Goal: Information Seeking & Learning: Learn about a topic

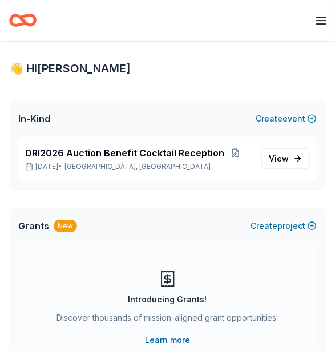
scroll to position [56, 0]
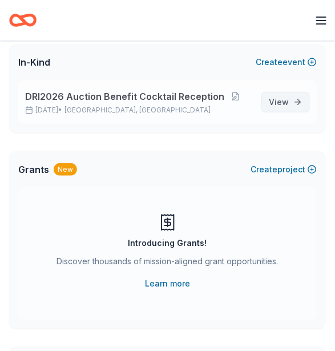
click at [275, 99] on span "View event" at bounding box center [279, 102] width 20 height 14
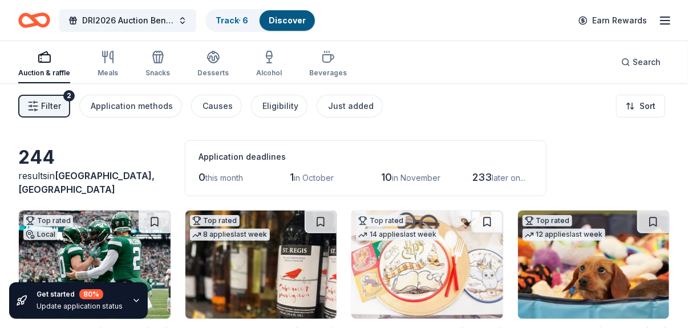
click at [33, 62] on div "button" at bounding box center [44, 57] width 52 height 14
click at [120, 62] on div "Auction & raffle Meals Snacks Desserts Alcohol Beverages" at bounding box center [182, 65] width 328 height 38
click at [55, 108] on span "Filter" at bounding box center [51, 106] width 20 height 14
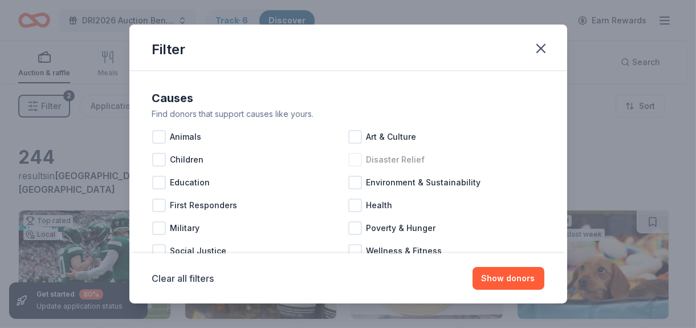
click at [334, 162] on div at bounding box center [355, 160] width 14 height 14
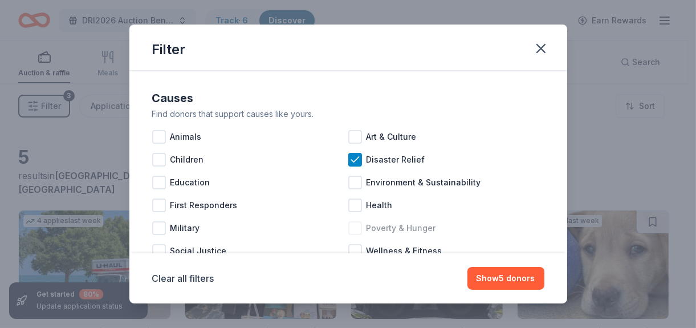
click at [334, 230] on div at bounding box center [355, 228] width 14 height 14
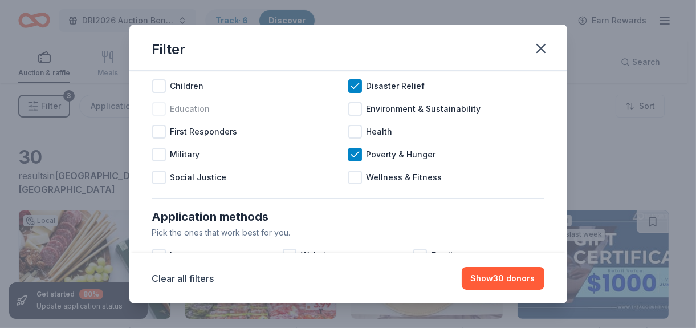
scroll to position [56, 0]
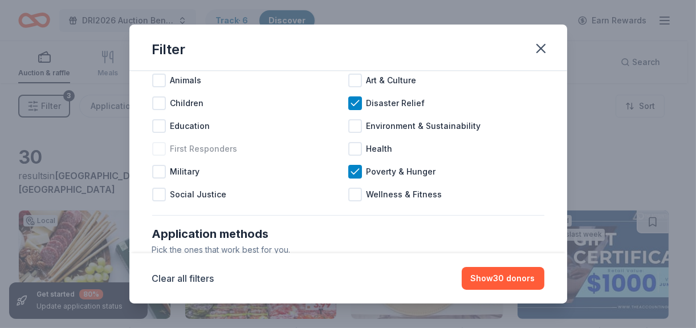
click at [155, 147] on div at bounding box center [159, 149] width 14 height 14
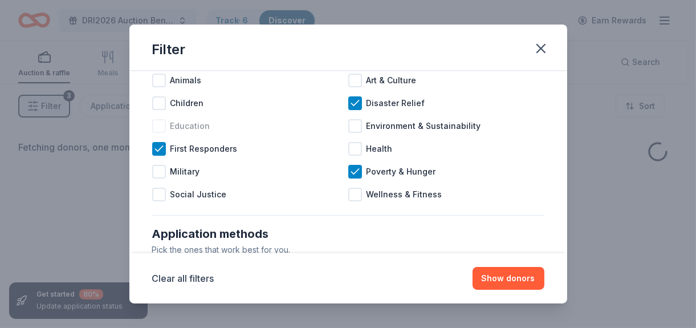
click at [163, 127] on div at bounding box center [159, 126] width 14 height 14
click at [162, 104] on div at bounding box center [159, 103] width 14 height 14
click at [159, 82] on div at bounding box center [159, 81] width 14 height 14
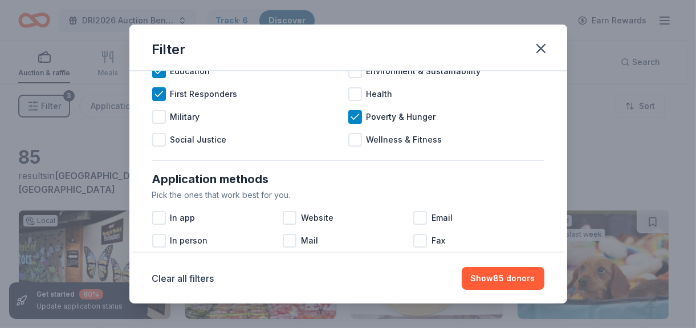
scroll to position [114, 0]
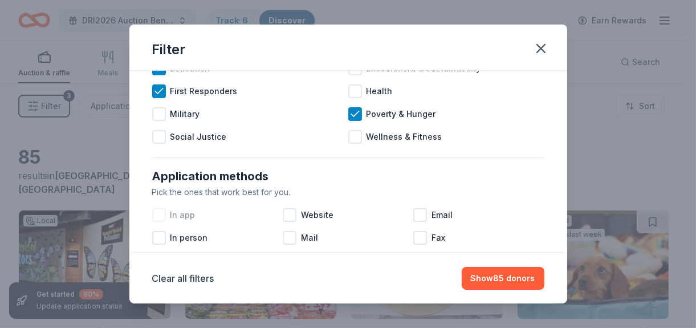
click at [156, 217] on div at bounding box center [159, 215] width 14 height 14
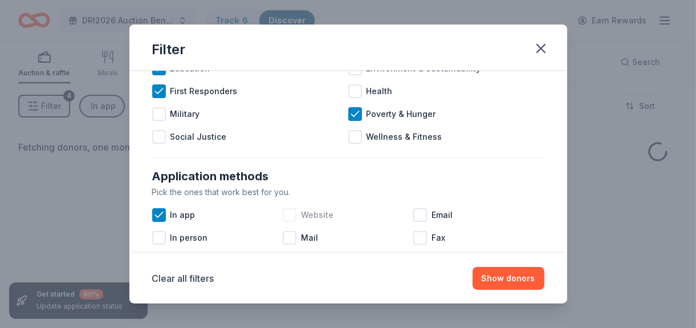
click at [289, 213] on div at bounding box center [290, 215] width 14 height 14
click at [334, 214] on span "Email" at bounding box center [442, 215] width 21 height 14
click at [302, 237] on span "Mail" at bounding box center [309, 238] width 17 height 14
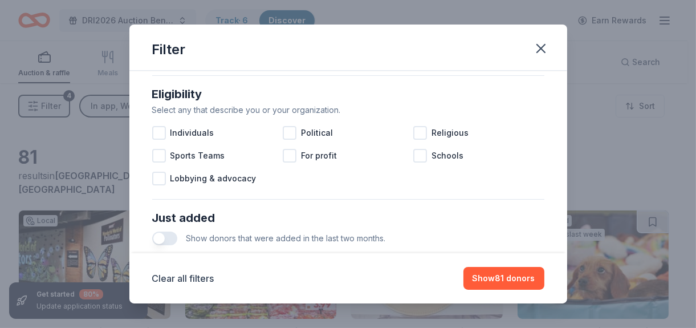
scroll to position [434, 0]
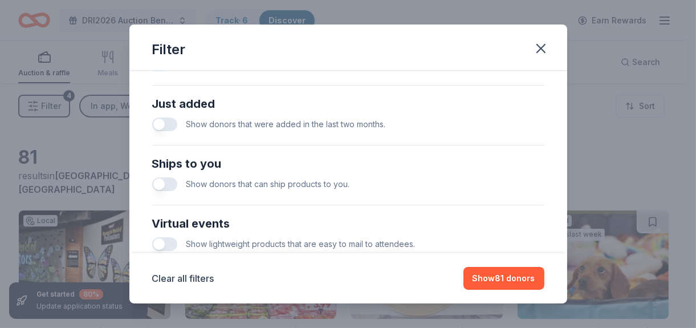
click at [168, 125] on button "button" at bounding box center [164, 124] width 25 height 14
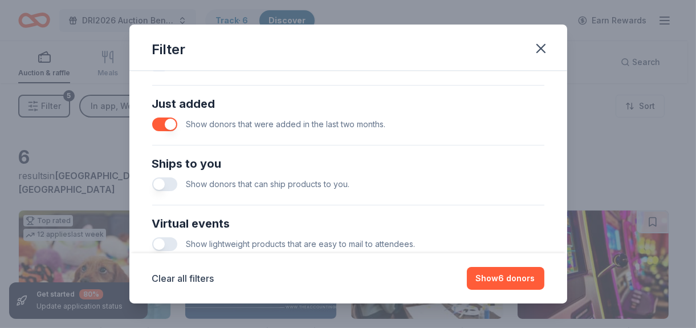
click at [180, 184] on div "Show donors that can ship products to you." at bounding box center [348, 184] width 392 height 23
click at [173, 186] on button "button" at bounding box center [164, 184] width 25 height 14
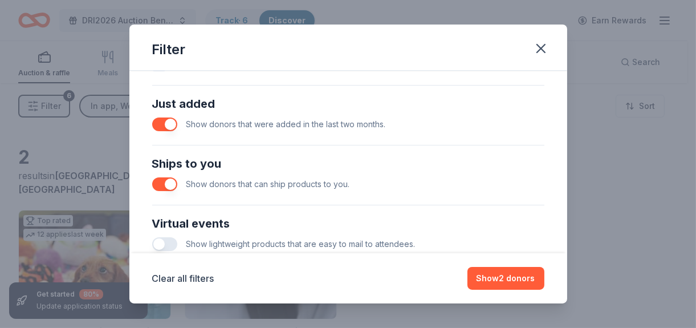
click at [161, 242] on button "button" at bounding box center [164, 244] width 25 height 14
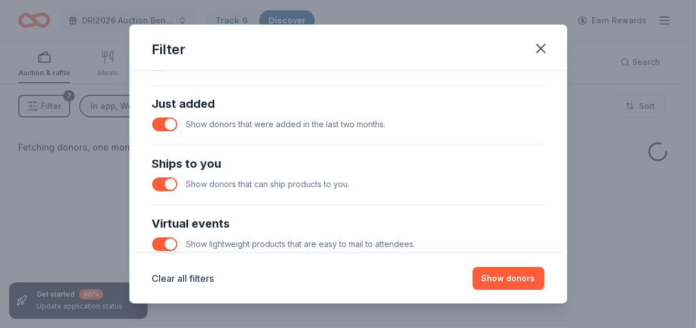
scroll to position [548, 0]
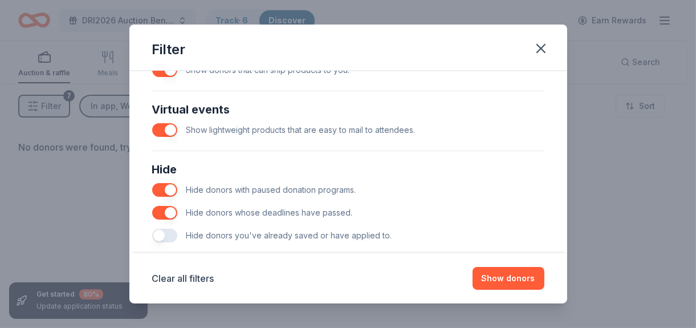
click at [165, 233] on button "button" at bounding box center [164, 236] width 25 height 14
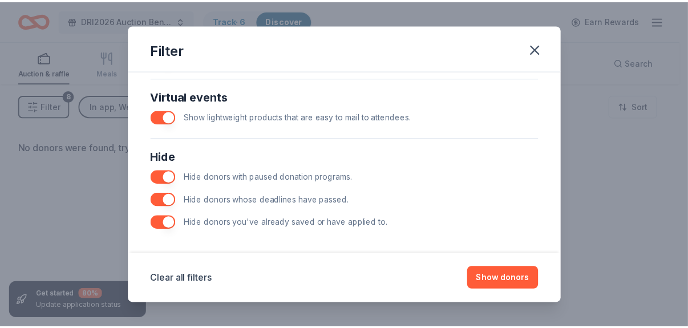
scroll to position [567, 0]
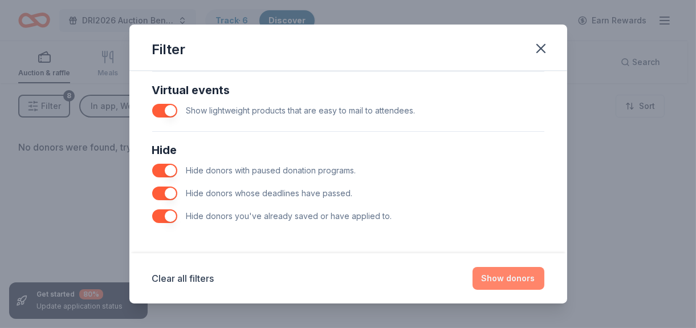
click at [334, 283] on button "Show donors" at bounding box center [509, 278] width 72 height 23
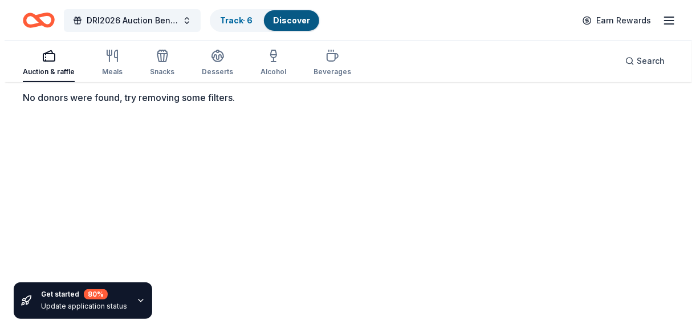
scroll to position [0, 0]
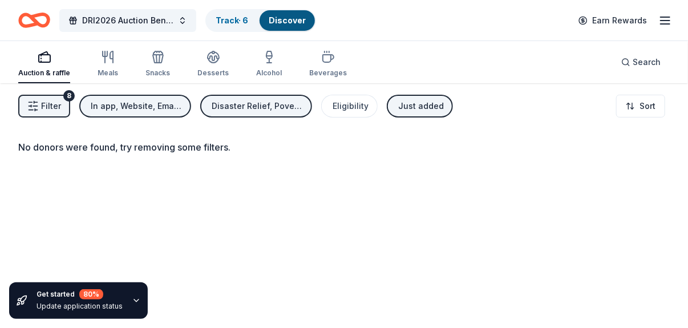
click at [54, 103] on span "Filter" at bounding box center [51, 106] width 20 height 14
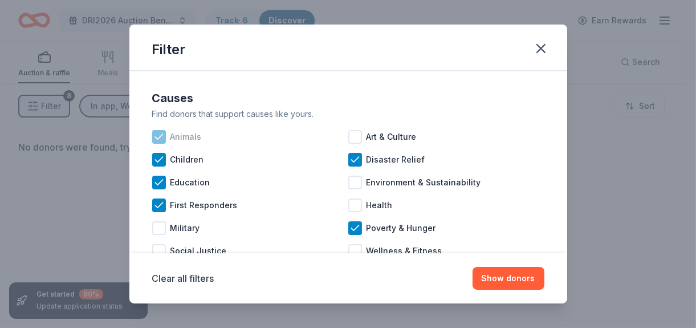
click at [164, 134] on icon at bounding box center [158, 136] width 11 height 11
click at [162, 161] on icon at bounding box center [158, 159] width 11 height 11
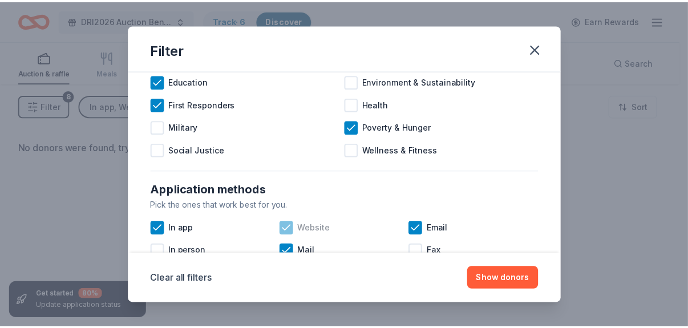
scroll to position [114, 0]
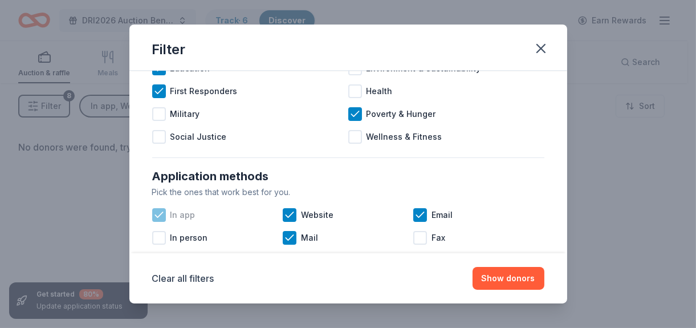
click at [165, 217] on div at bounding box center [159, 215] width 14 height 14
click at [334, 275] on button "Show donors" at bounding box center [509, 278] width 72 height 23
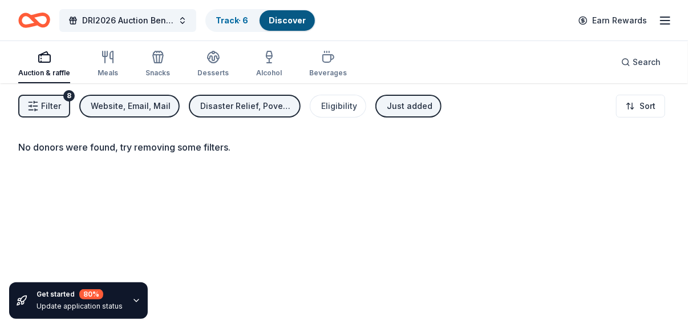
click at [334, 108] on div "Just added" at bounding box center [410, 106] width 46 height 14
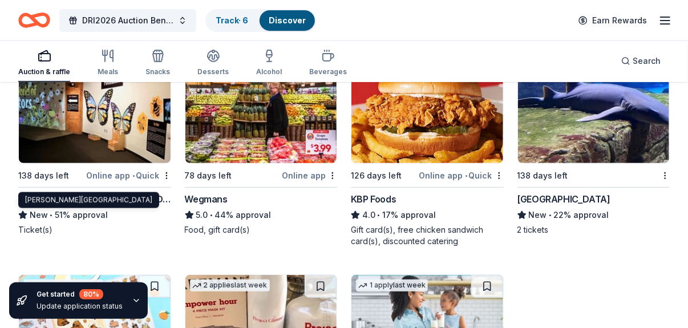
scroll to position [171, 0]
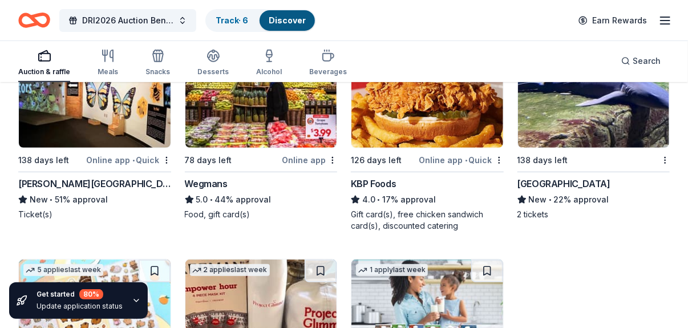
click at [334, 139] on img at bounding box center [594, 93] width 152 height 108
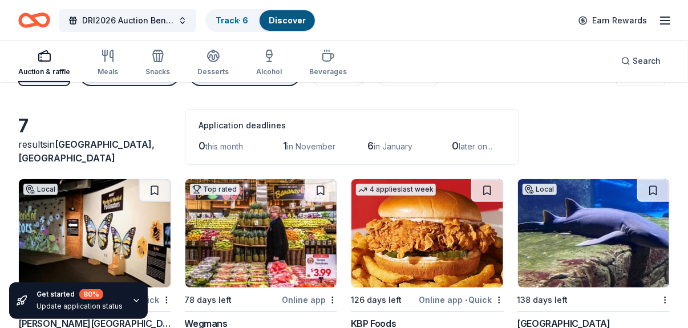
scroll to position [0, 0]
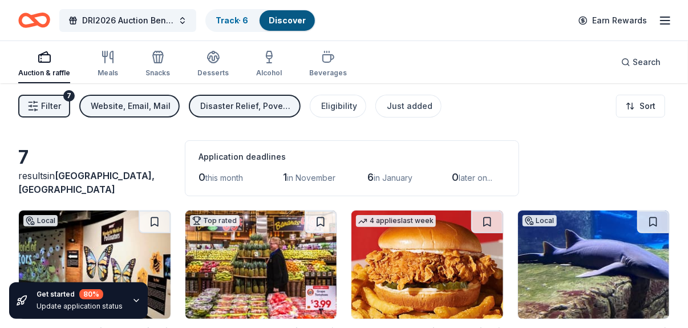
click at [318, 176] on span "in November" at bounding box center [311, 178] width 48 height 10
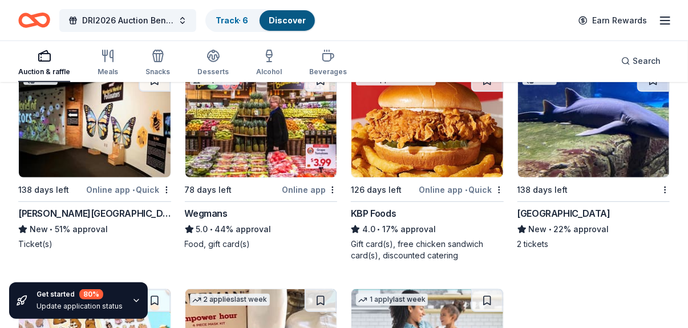
scroll to position [88, 0]
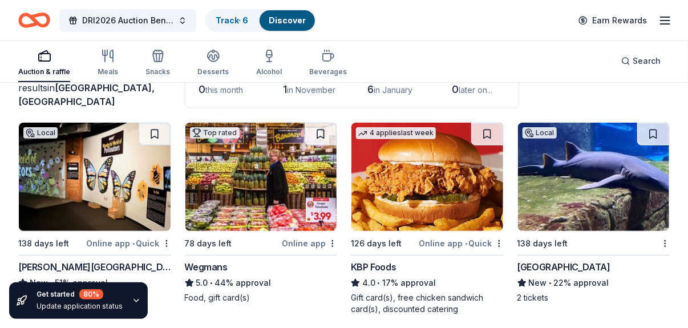
click at [116, 72] on div "Meals" at bounding box center [107, 71] width 21 height 9
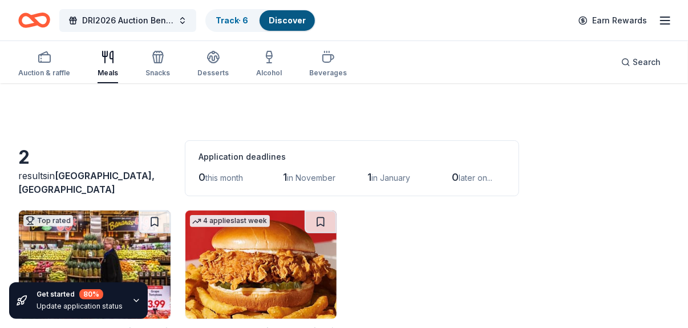
scroll to position [96, 0]
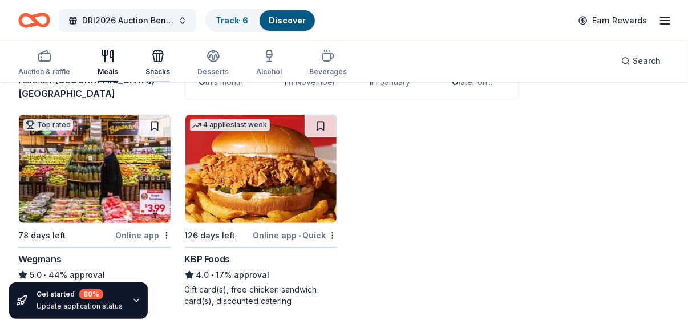
click at [164, 70] on div "Snacks" at bounding box center [157, 71] width 25 height 9
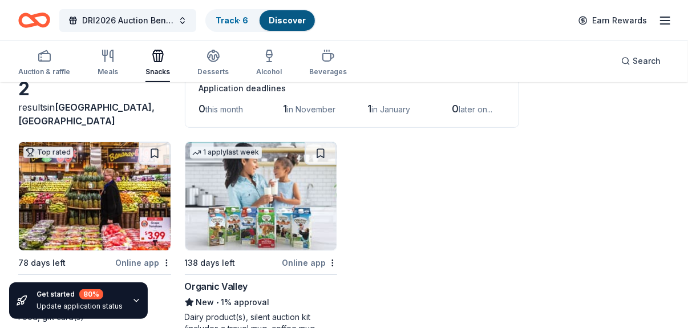
scroll to position [96, 0]
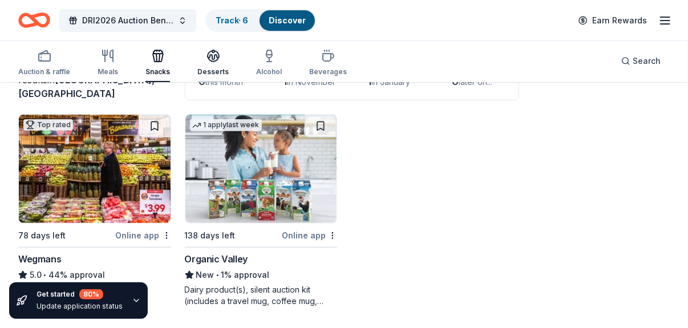
click at [212, 64] on div "Desserts" at bounding box center [212, 62] width 31 height 27
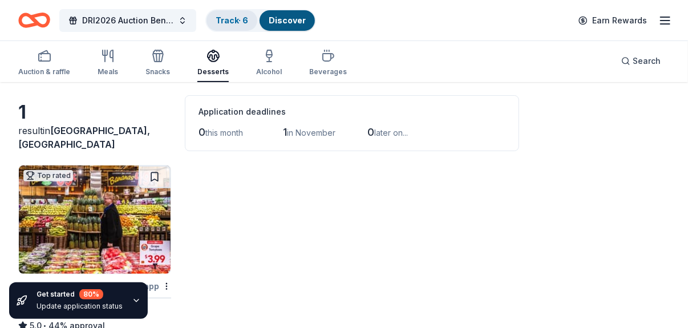
scroll to position [28, 0]
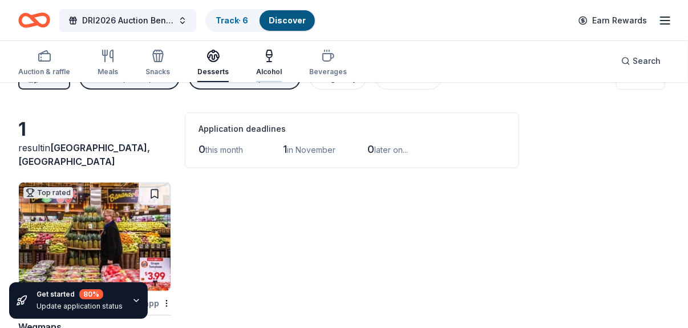
click at [264, 63] on div "Alcohol" at bounding box center [269, 62] width 26 height 27
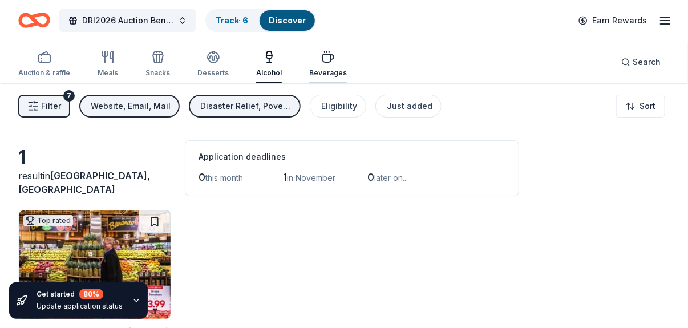
click at [326, 72] on div "Beverages" at bounding box center [328, 72] width 38 height 9
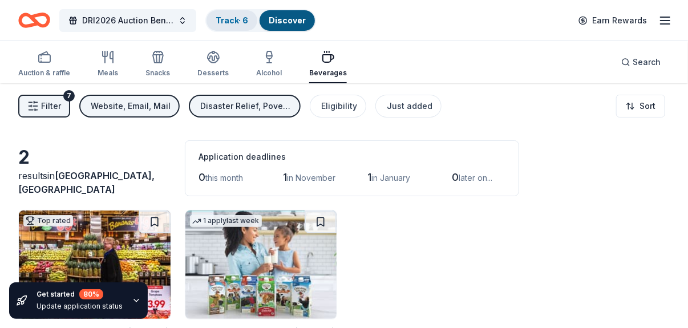
click at [247, 22] on link "Track · 6" at bounding box center [232, 20] width 32 height 10
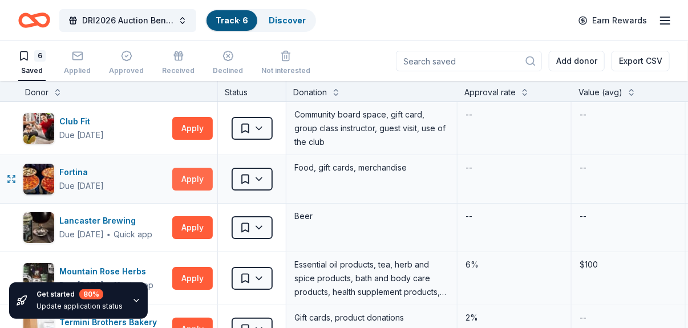
click at [195, 174] on button "Apply" at bounding box center [192, 179] width 40 height 23
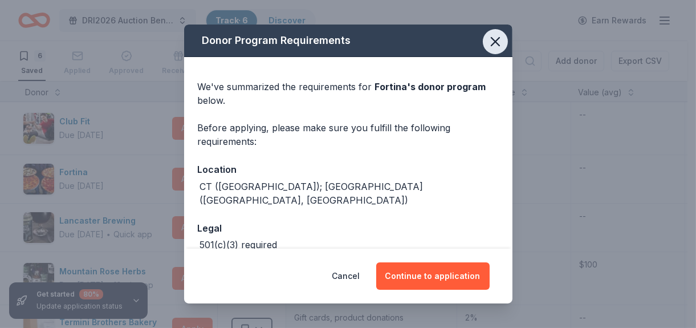
click at [334, 44] on icon "button" at bounding box center [495, 42] width 16 height 16
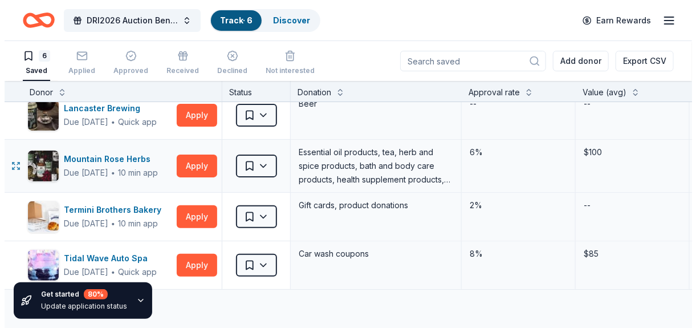
scroll to position [114, 0]
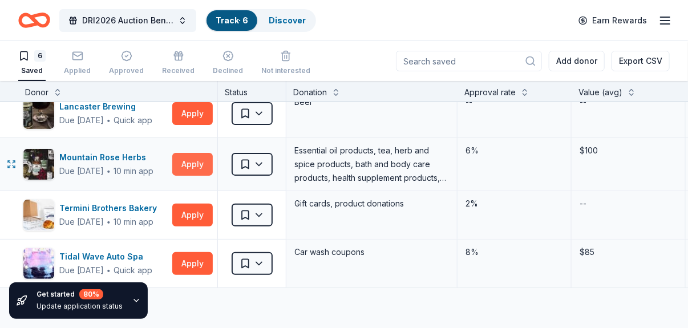
click at [180, 164] on button "Apply" at bounding box center [192, 164] width 40 height 23
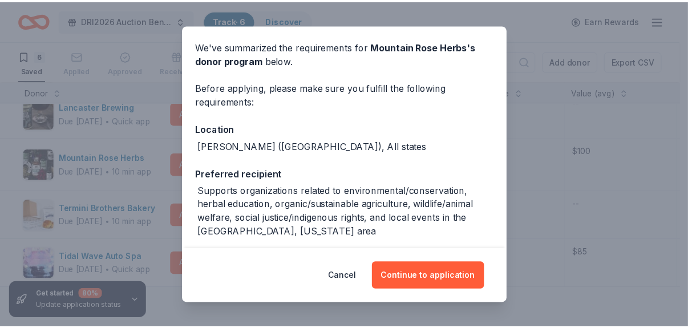
scroll to position [46, 0]
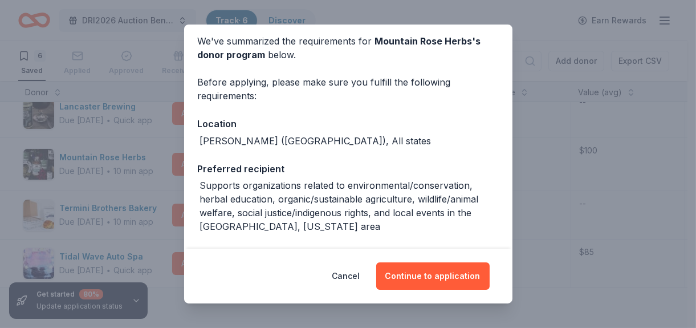
click at [334, 236] on div "Donor Program Requirements We've summarized the requirements for Mountain Rose …" at bounding box center [348, 164] width 696 height 328
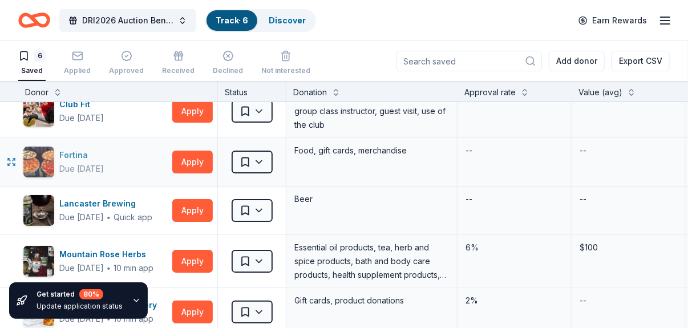
scroll to position [0, 0]
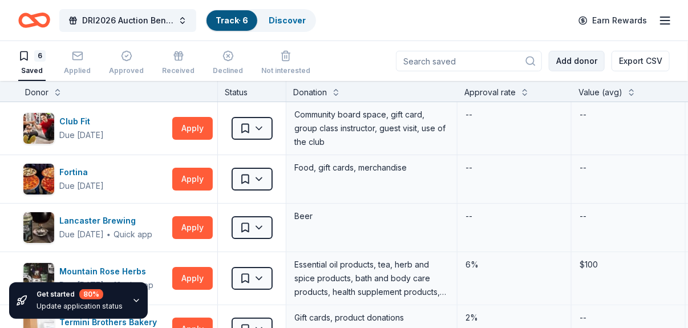
click at [334, 63] on button "Add donor" at bounding box center [576, 61] width 56 height 21
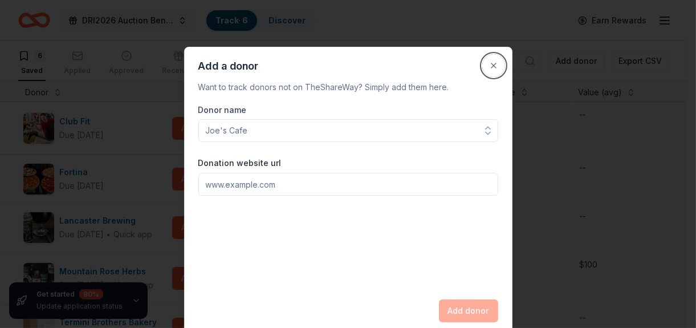
click at [334, 63] on button "Close" at bounding box center [493, 65] width 23 height 23
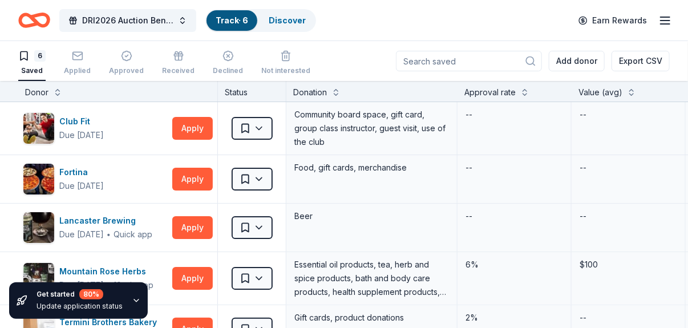
click at [334, 21] on line "button" at bounding box center [664, 21] width 9 height 0
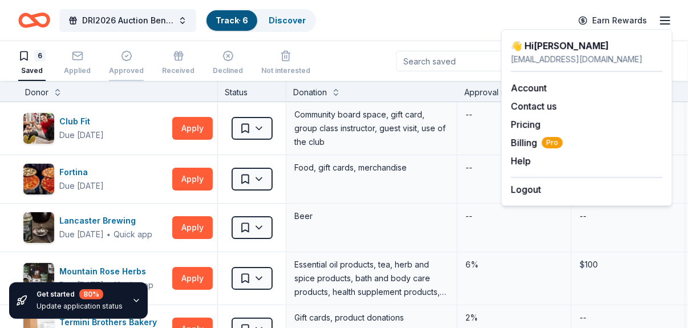
click at [113, 75] on div "Approved" at bounding box center [126, 70] width 35 height 9
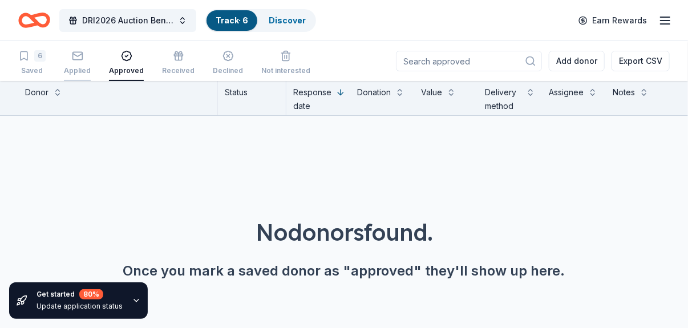
click at [73, 72] on div "Applied" at bounding box center [77, 70] width 27 height 9
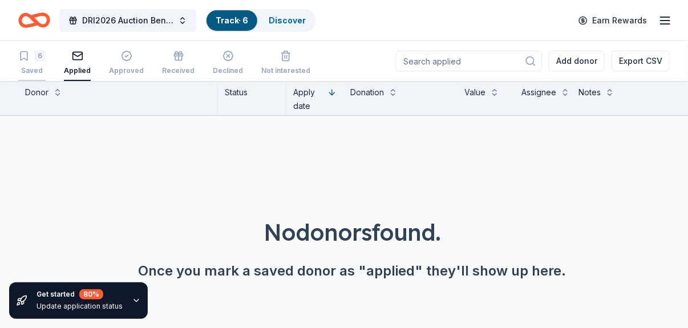
click at [25, 69] on div "Saved" at bounding box center [31, 70] width 27 height 9
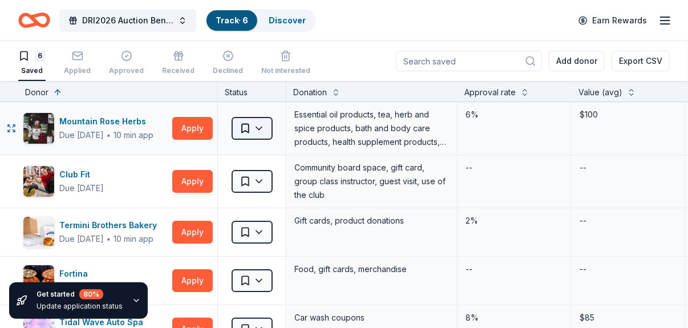
click at [259, 128] on html "DRI2026 Auction Benefit Cocktail Reception Track · 6 Discover Earn Rewards 6 Sa…" at bounding box center [344, 164] width 688 height 328
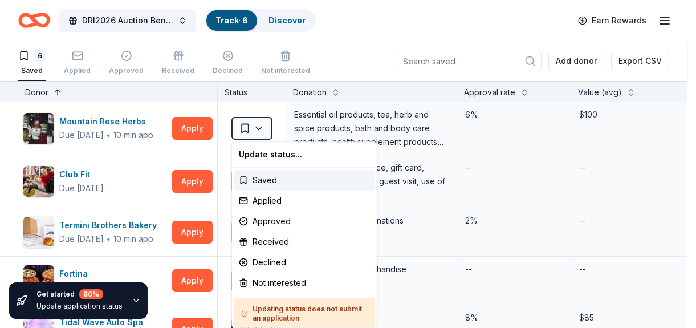
click at [334, 227] on html "DRI2026 Auction Benefit Cocktail Reception Track · 6 Discover Earn Rewards 6 Sa…" at bounding box center [348, 164] width 696 height 328
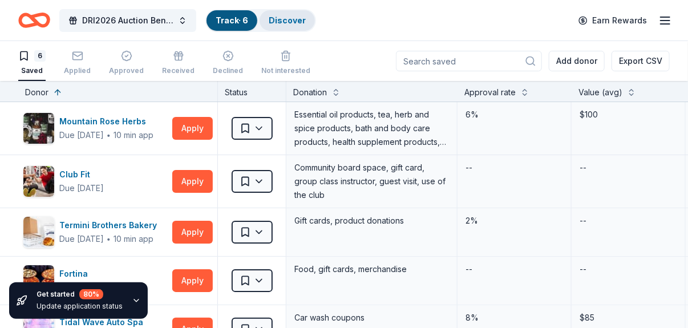
click at [291, 23] on link "Discover" at bounding box center [287, 20] width 37 height 10
click at [288, 15] on link "Discover" at bounding box center [287, 20] width 37 height 10
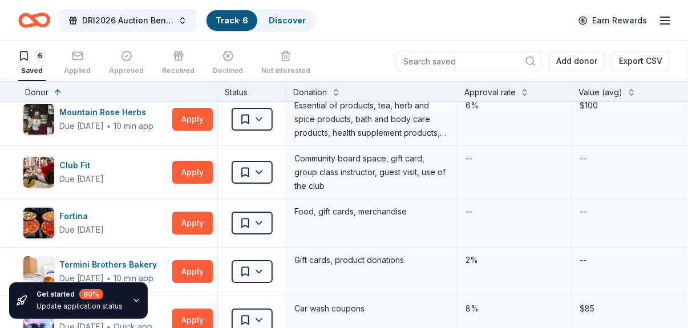
click at [334, 35] on div "DRI2026 Auction Benefit Cocktail Reception Track · 6 Discover Earn Rewards" at bounding box center [344, 20] width 688 height 40
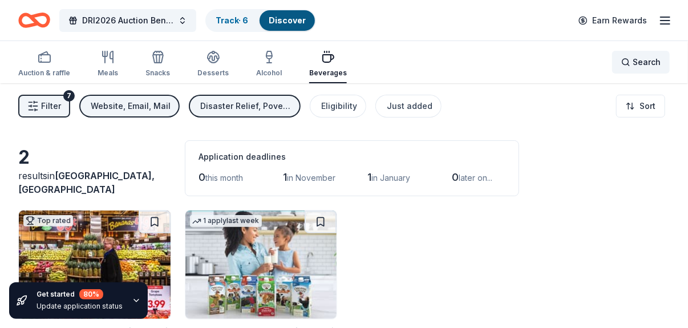
click at [334, 66] on span "Search" at bounding box center [646, 62] width 28 height 14
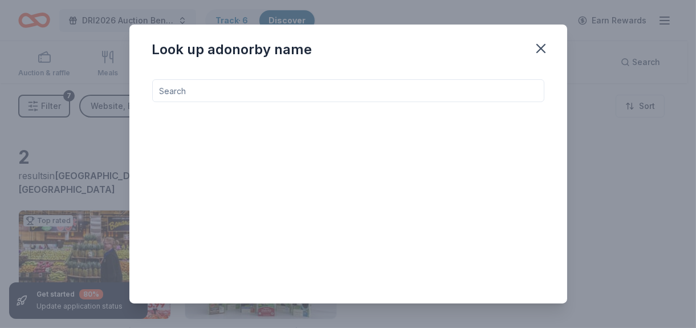
click at [226, 86] on input at bounding box center [348, 90] width 392 height 23
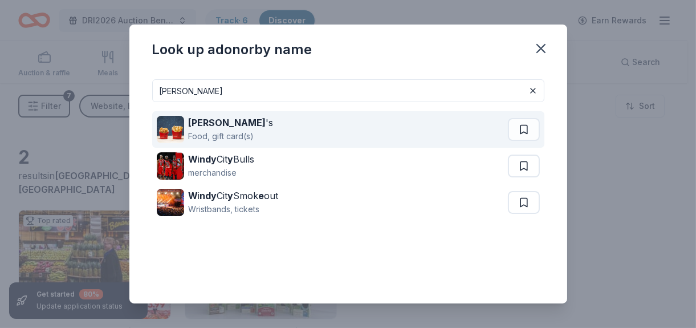
type input "wendy"
click at [225, 127] on div "Wendy 's" at bounding box center [231, 123] width 85 height 14
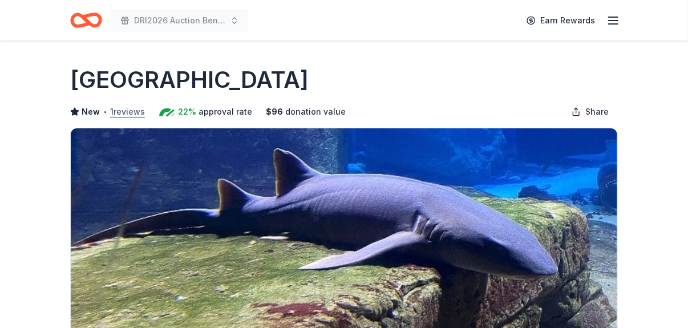
click at [131, 108] on button "1 reviews" at bounding box center [127, 112] width 35 height 14
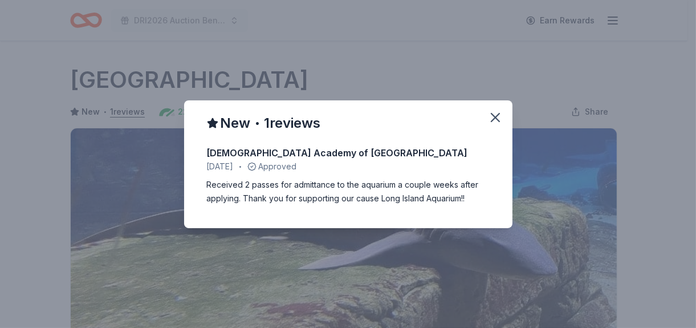
click at [484, 72] on div "New • 1 reviews Catholic Academy of Niagara Falls January 2024 • Approved Recei…" at bounding box center [348, 164] width 696 height 328
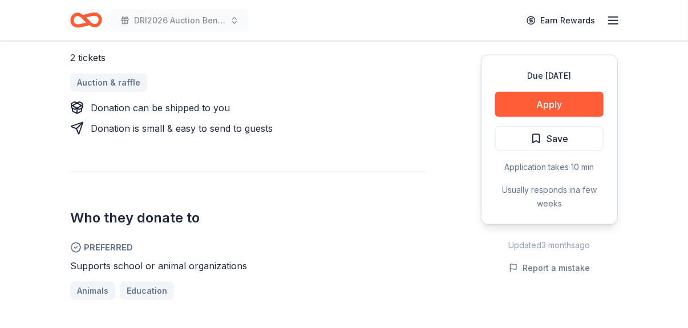
scroll to position [509, 0]
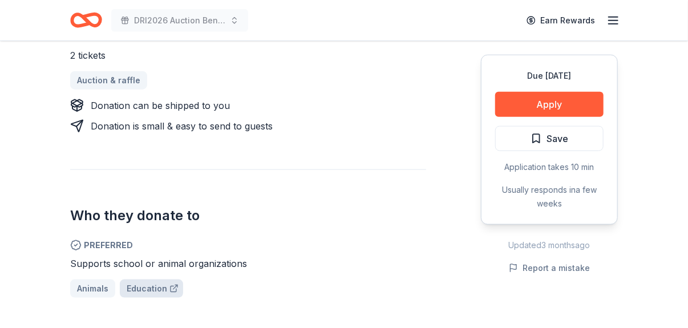
click at [151, 284] on span "Education" at bounding box center [147, 289] width 40 height 14
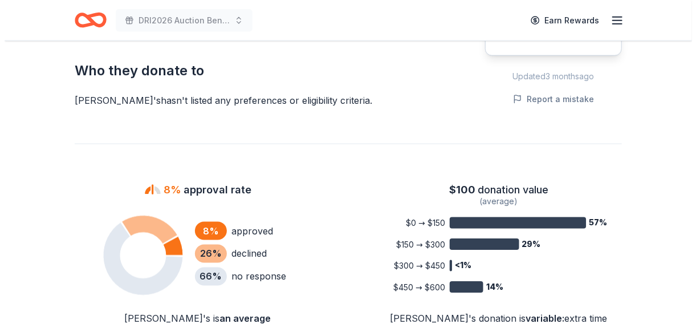
scroll to position [627, 0]
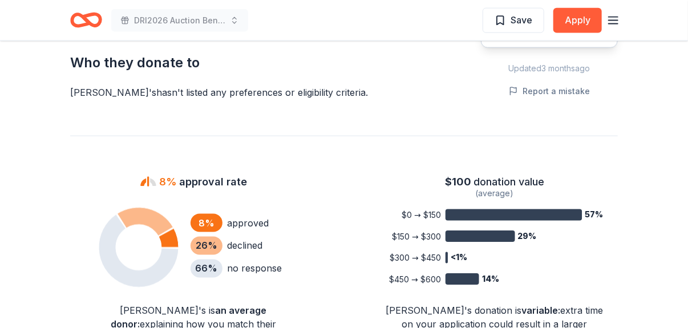
click at [601, 22] on div "Save Apply" at bounding box center [550, 20] width 137 height 27
click at [578, 23] on button "Apply" at bounding box center [577, 20] width 48 height 25
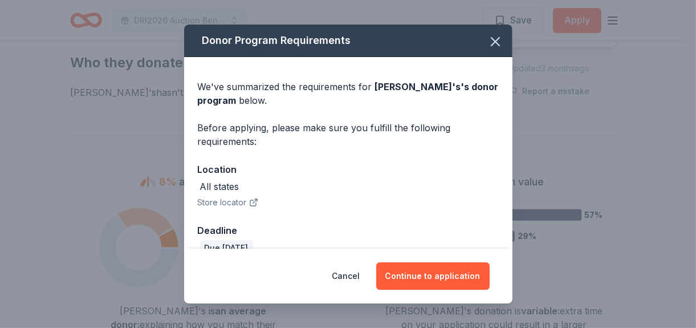
scroll to position [20, 0]
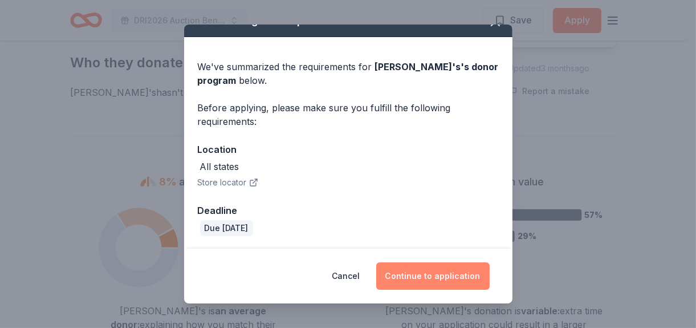
click at [445, 273] on button "Continue to application" at bounding box center [432, 275] width 113 height 27
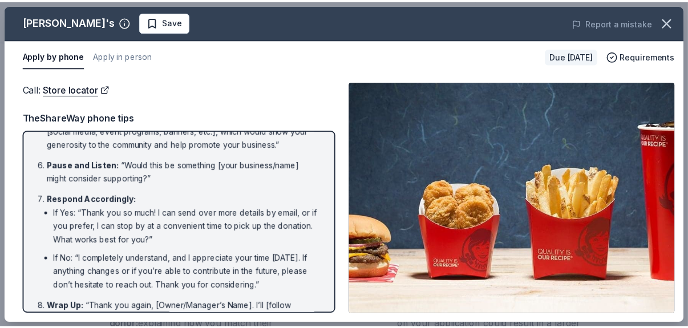
scroll to position [284, 0]
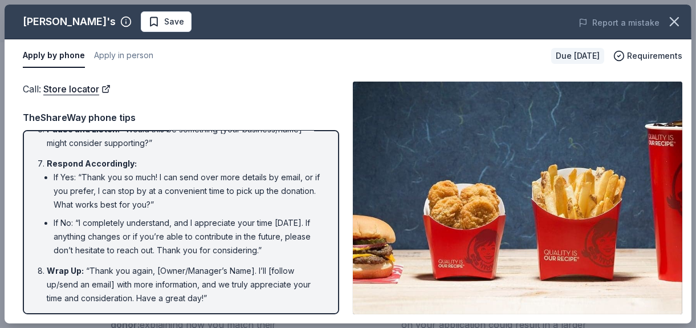
click at [381, 90] on img at bounding box center [518, 198] width 330 height 233
click at [674, 24] on icon "button" at bounding box center [674, 22] width 16 height 16
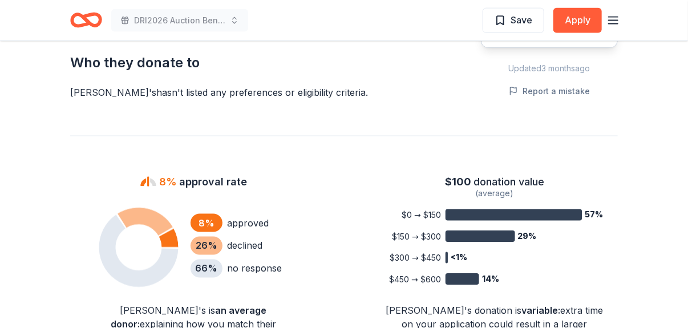
click at [419, 103] on div "Wendy's New • 2 reviews 8% approval rate $ 100 donation value Share Donating in…" at bounding box center [344, 165] width 584 height 1503
